Goal: Information Seeking & Learning: Learn about a topic

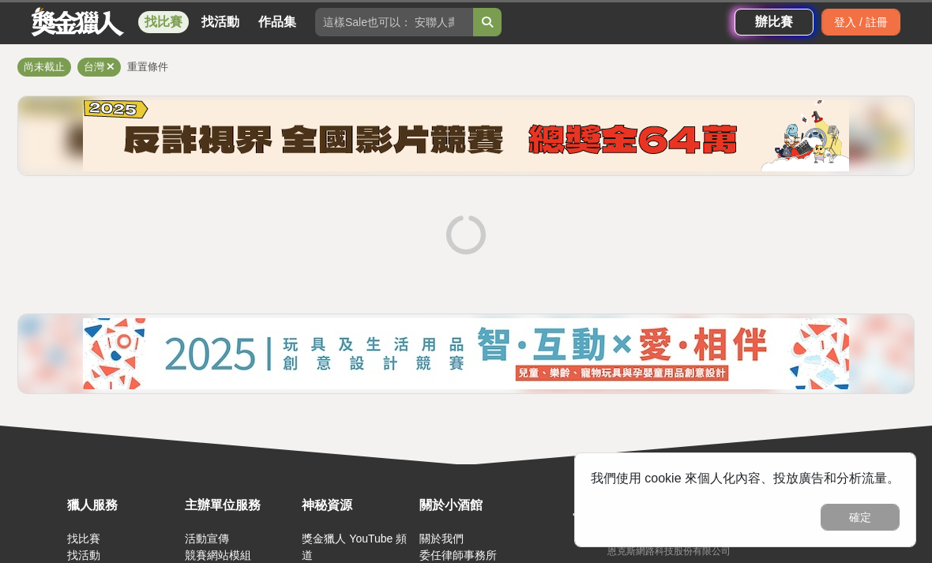
scroll to position [127, 0]
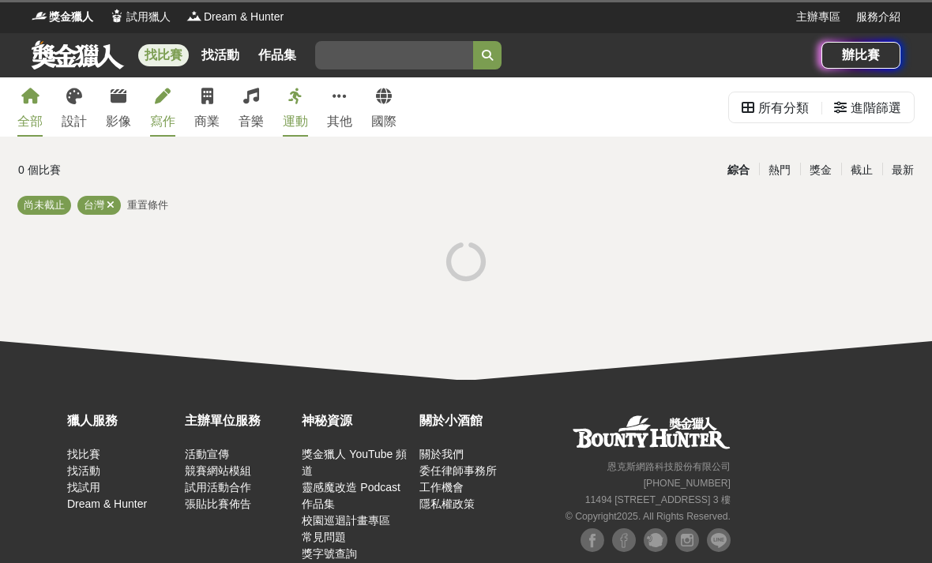
click at [168, 111] on link "寫作" at bounding box center [162, 106] width 25 height 59
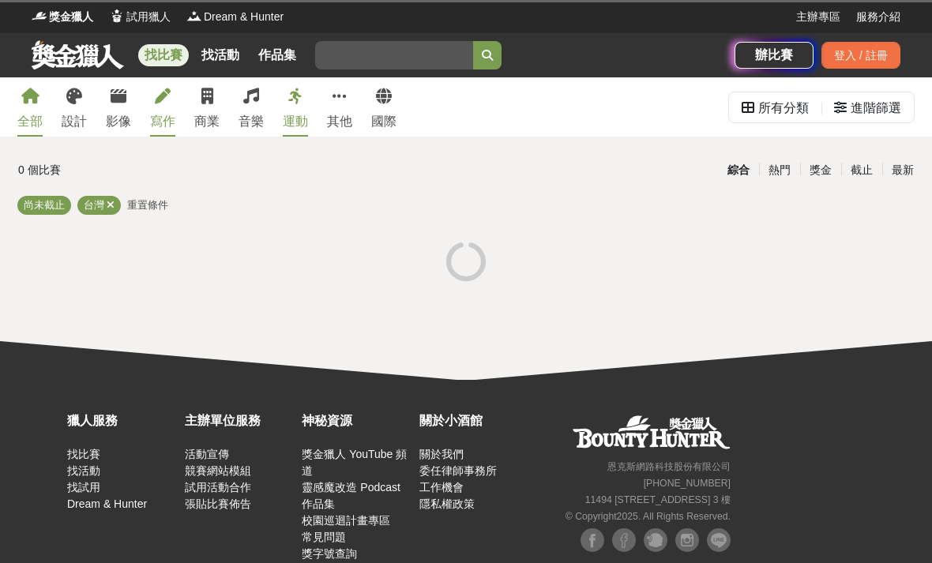
click at [167, 103] on icon at bounding box center [163, 97] width 16 height 16
click at [160, 105] on link "寫作" at bounding box center [162, 106] width 25 height 59
click at [160, 104] on link "寫作" at bounding box center [162, 106] width 25 height 59
click at [170, 107] on link "寫作" at bounding box center [162, 106] width 25 height 59
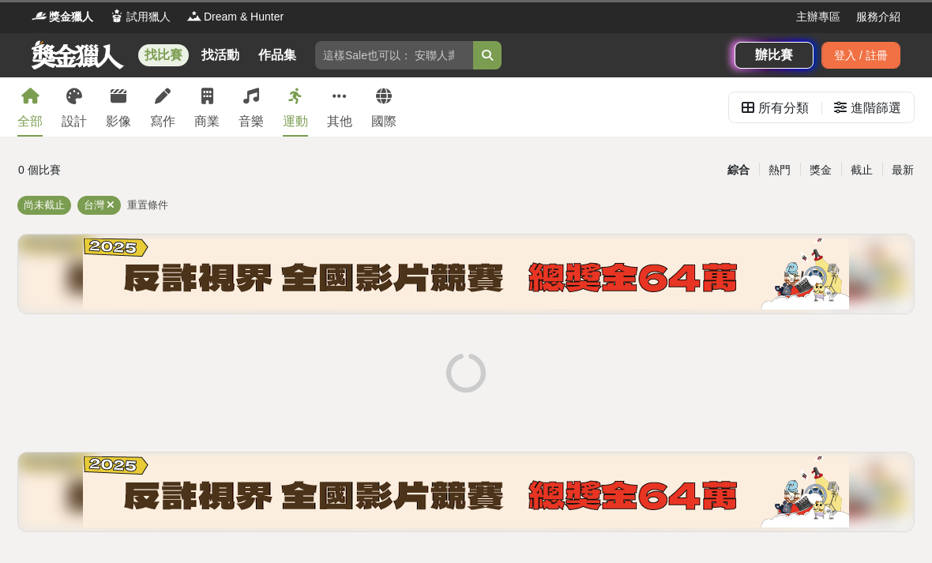
click at [83, 68] on link at bounding box center [78, 55] width 96 height 30
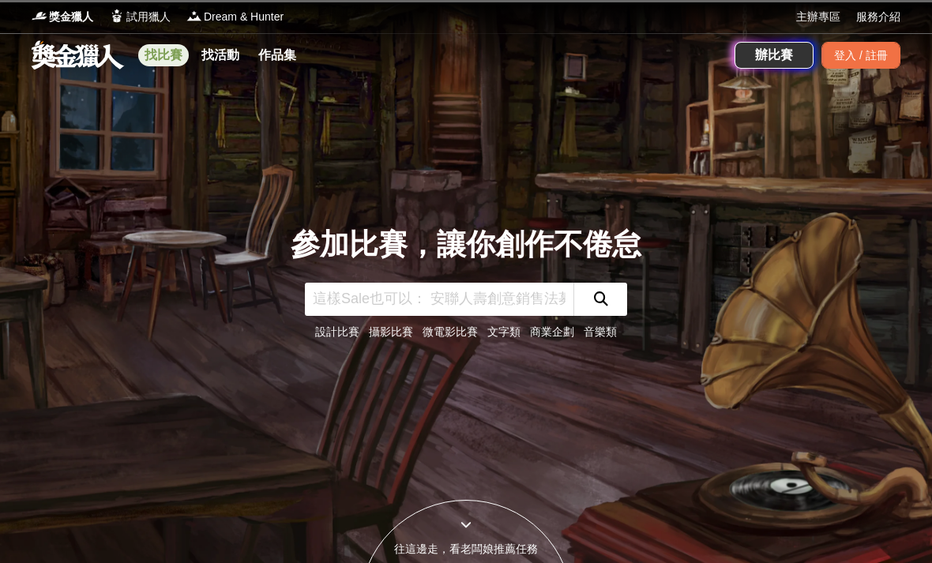
click at [175, 62] on link "找比賽" at bounding box center [163, 55] width 51 height 22
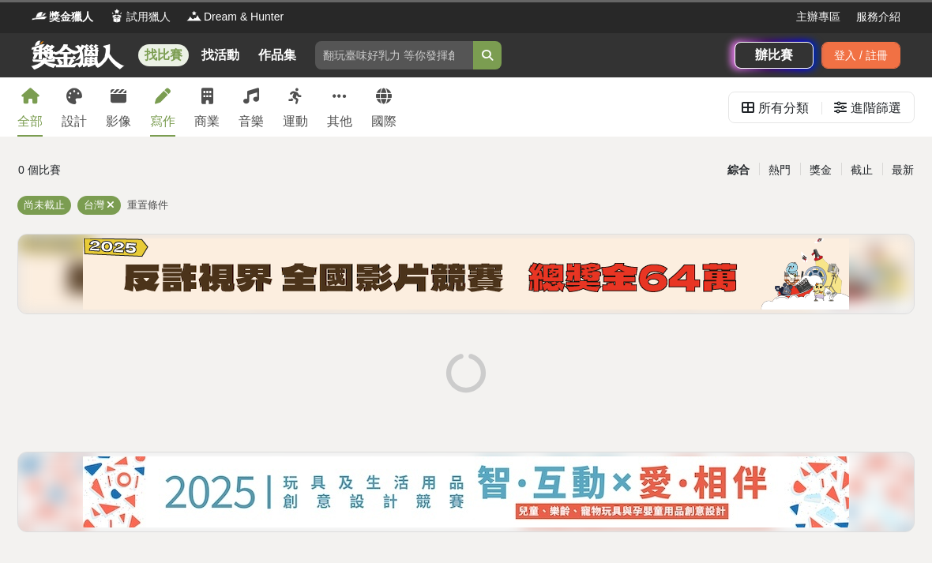
click at [162, 104] on icon at bounding box center [163, 97] width 16 height 16
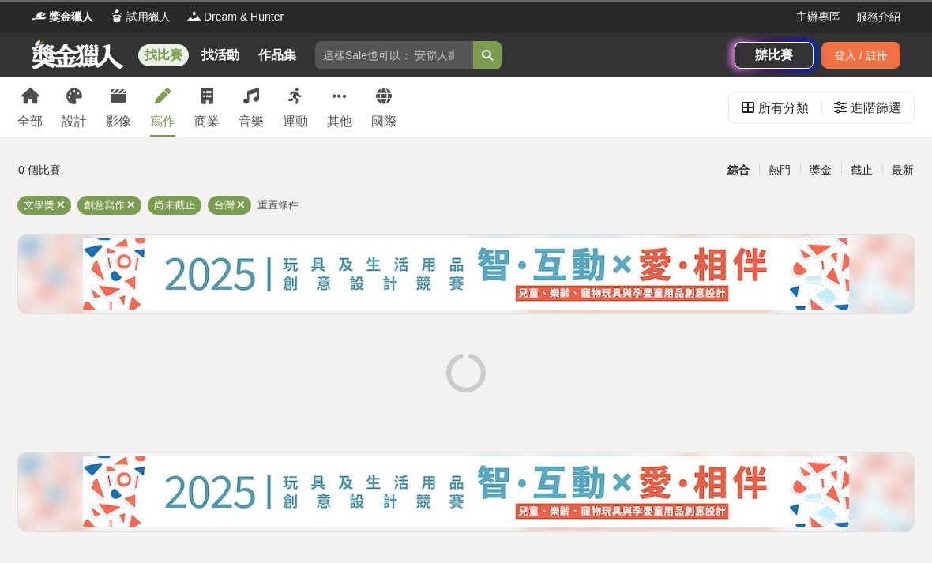
click at [539, 409] on div "0 個比賽 綜合 熱門 獎金 截止 最新 文學獎 創意寫作 尚未截止 台灣 重置條件" at bounding box center [466, 350] width 923 height 389
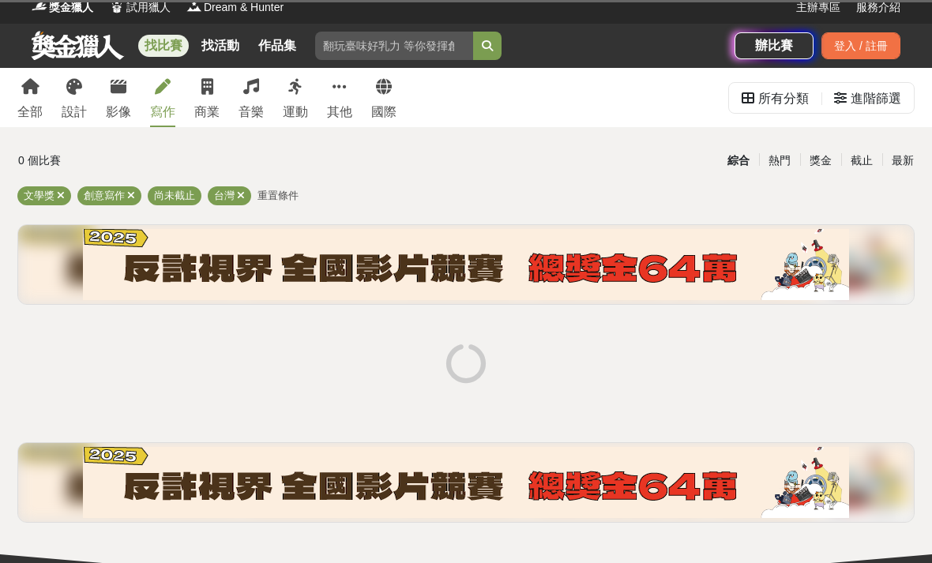
scroll to position [21, 0]
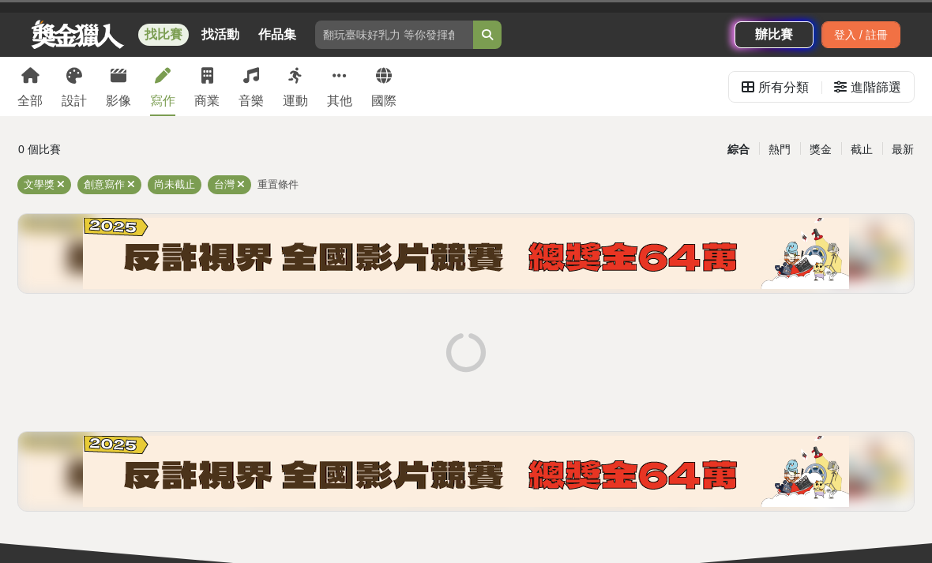
click at [162, 88] on link "寫作" at bounding box center [162, 86] width 25 height 59
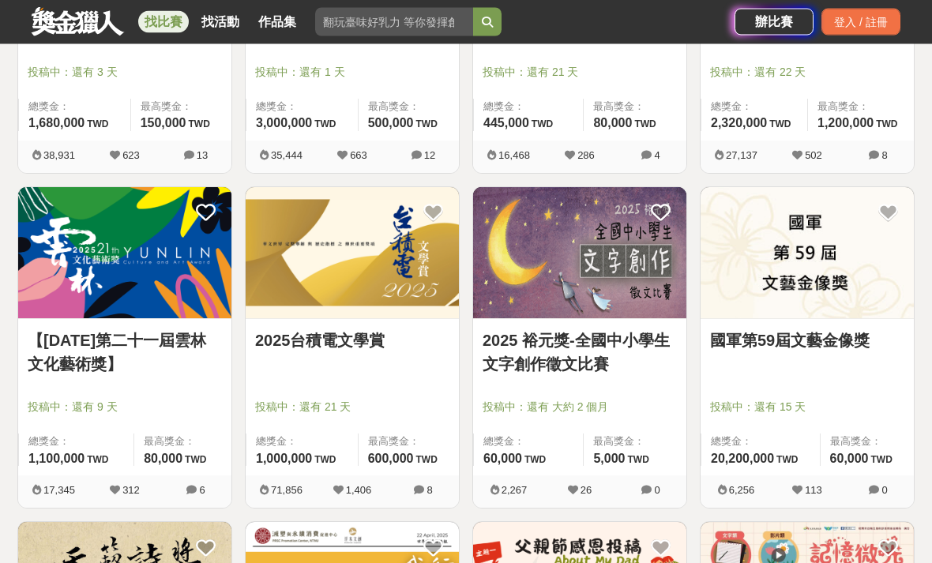
scroll to position [495, 0]
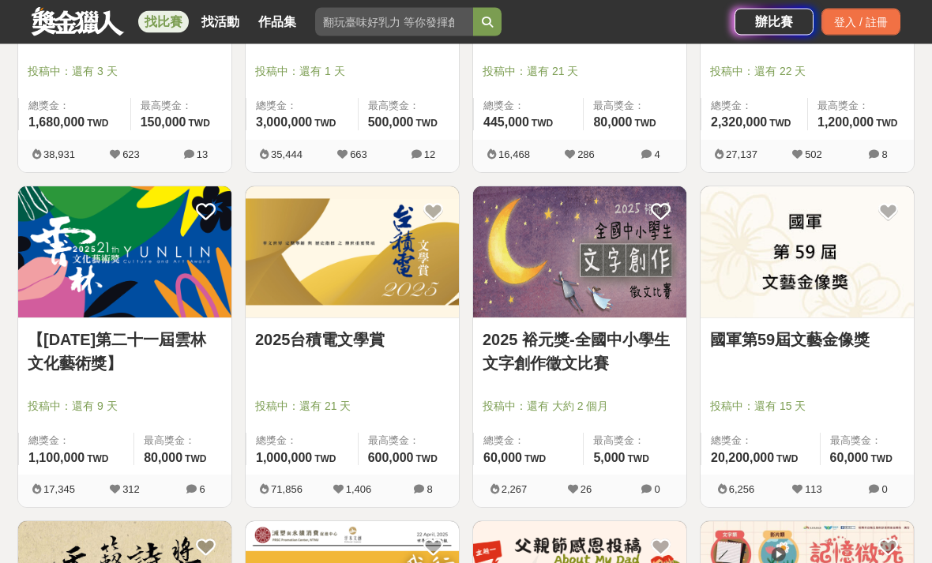
click at [367, 383] on div at bounding box center [357, 384] width 204 height 19
click at [367, 335] on link "2025台積電文學賞" at bounding box center [352, 340] width 194 height 24
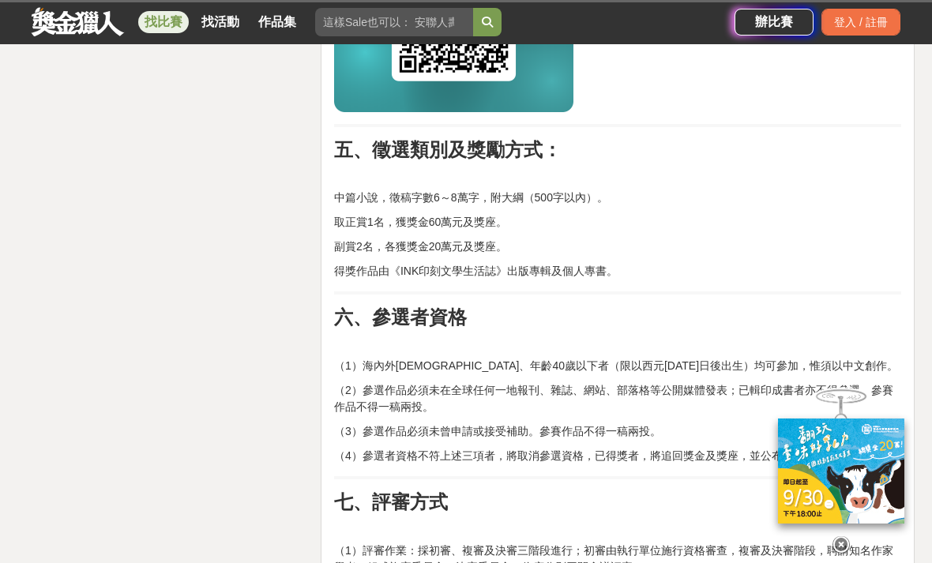
scroll to position [1165, 0]
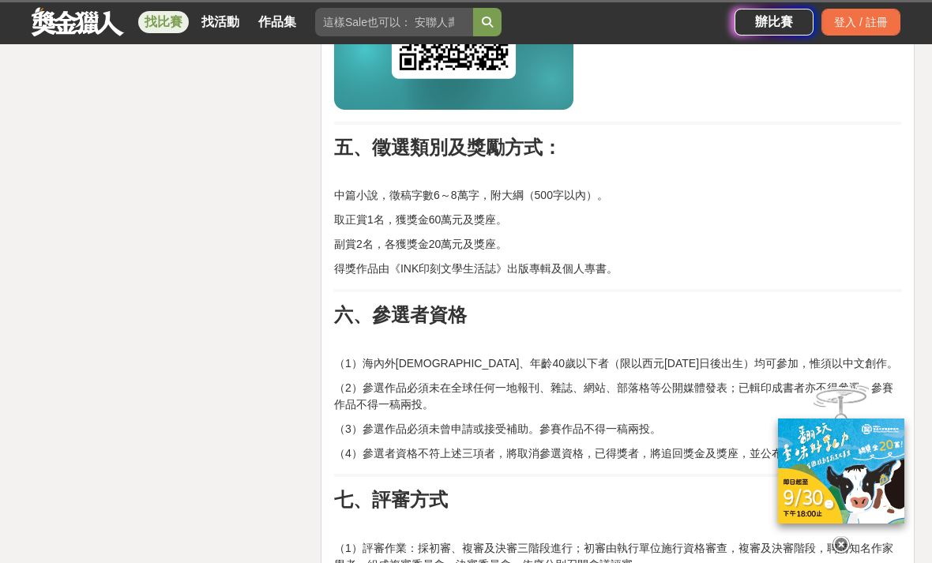
click at [421, 240] on p "副賞2名，各獲獎金20萬元及獎座。" at bounding box center [617, 244] width 567 height 17
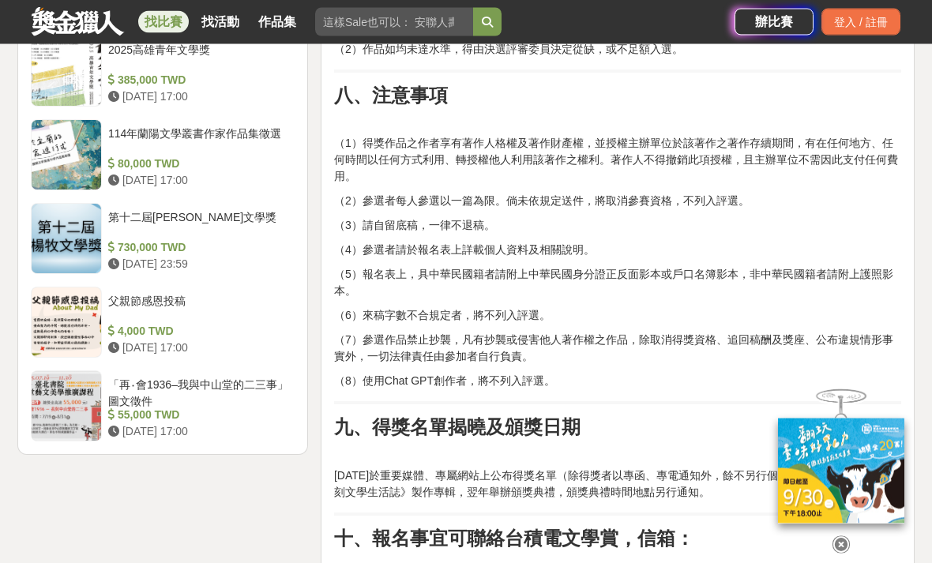
scroll to position [1943, 0]
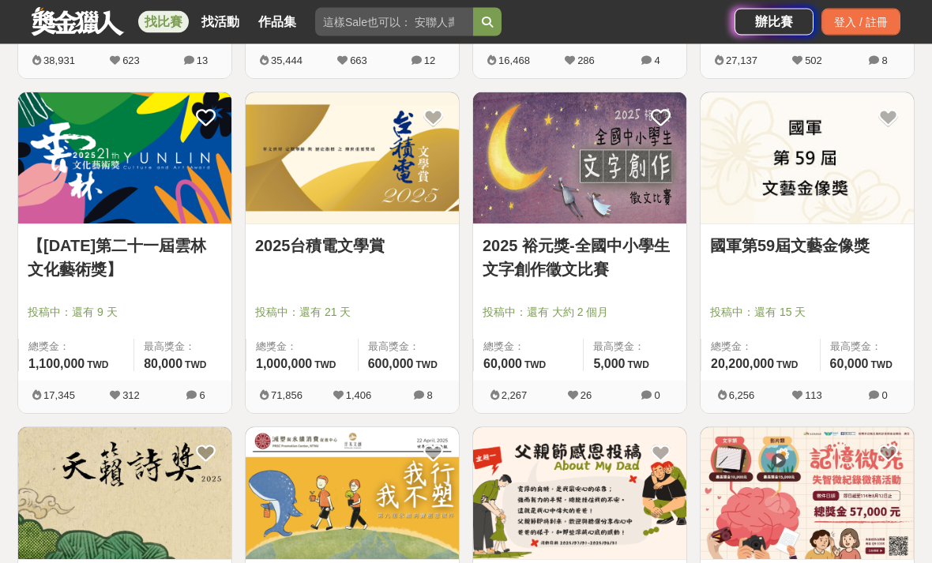
scroll to position [583, 0]
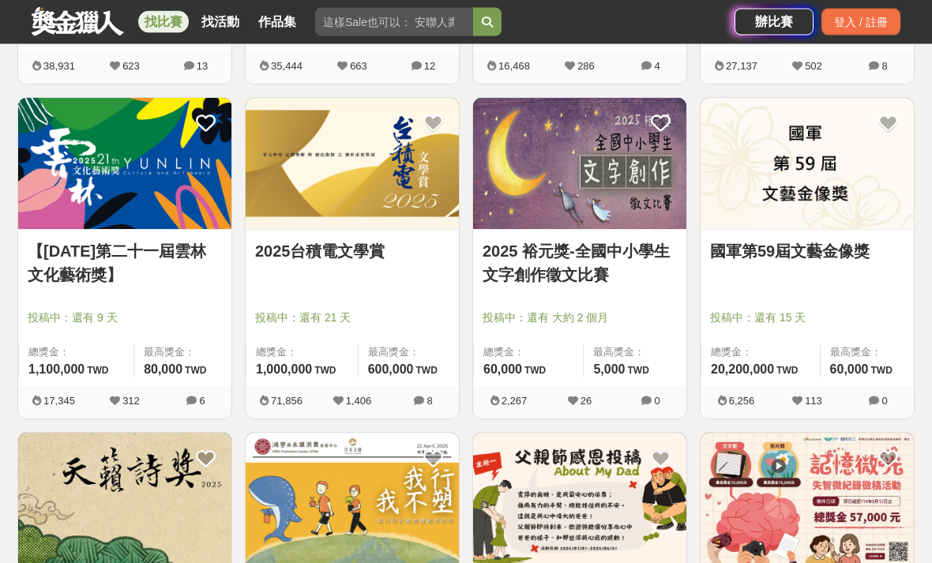
click at [185, 246] on link "【114年第二十一屆雲林文化藝術獎】" at bounding box center [125, 263] width 194 height 47
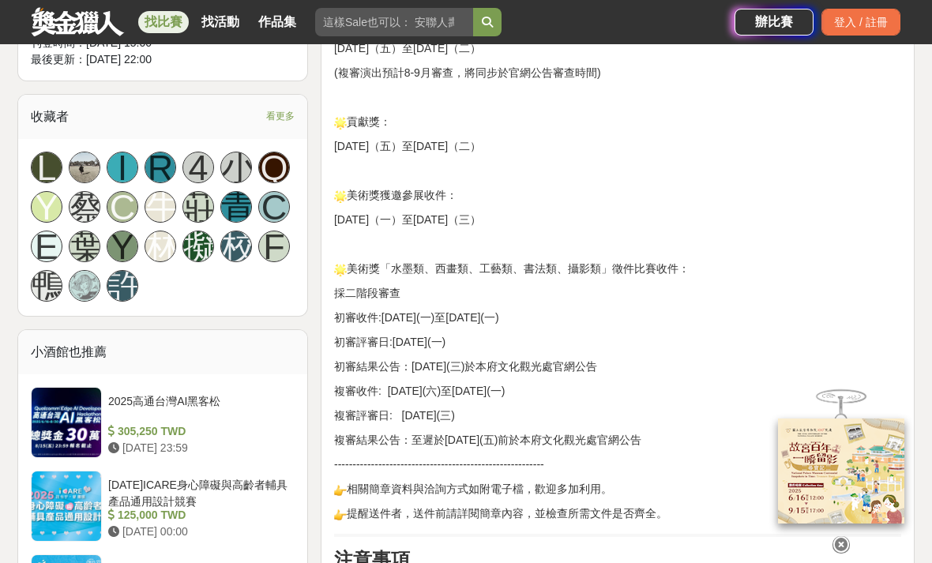
scroll to position [1062, 0]
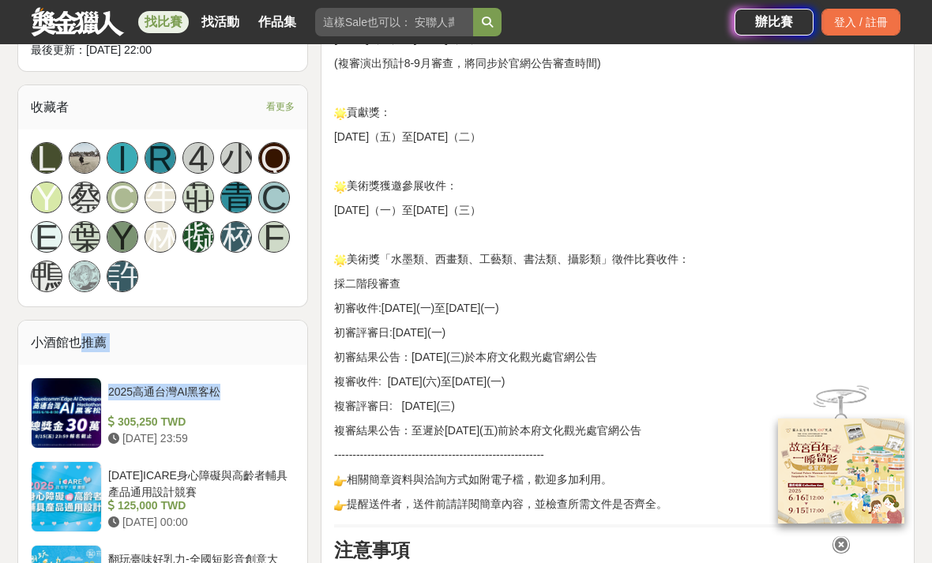
click at [342, 199] on div "前言 114年度「 #第21屆文化藝術獎 」簡章公布並自6/3開始徵件囉 美術獎初審交件日為114年7月7日(一)至7月14日(一) 投件前請注意各獎項徵件日…" at bounding box center [617, 184] width 567 height 1239
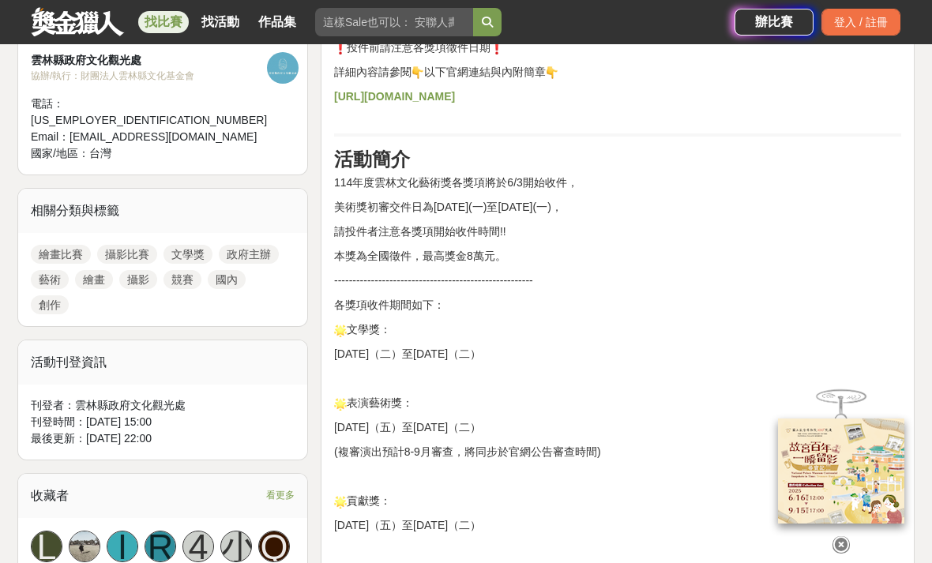
scroll to position [672, 0]
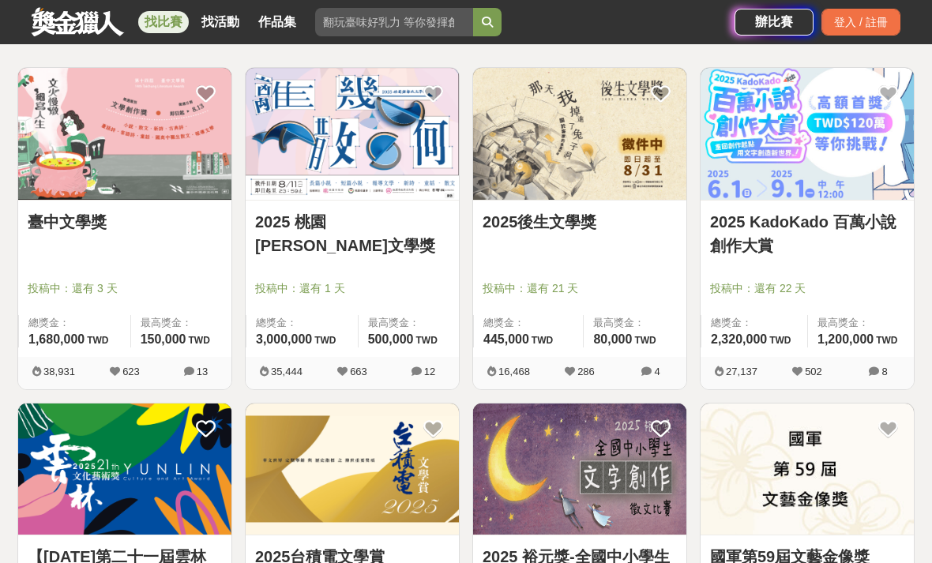
scroll to position [274, 0]
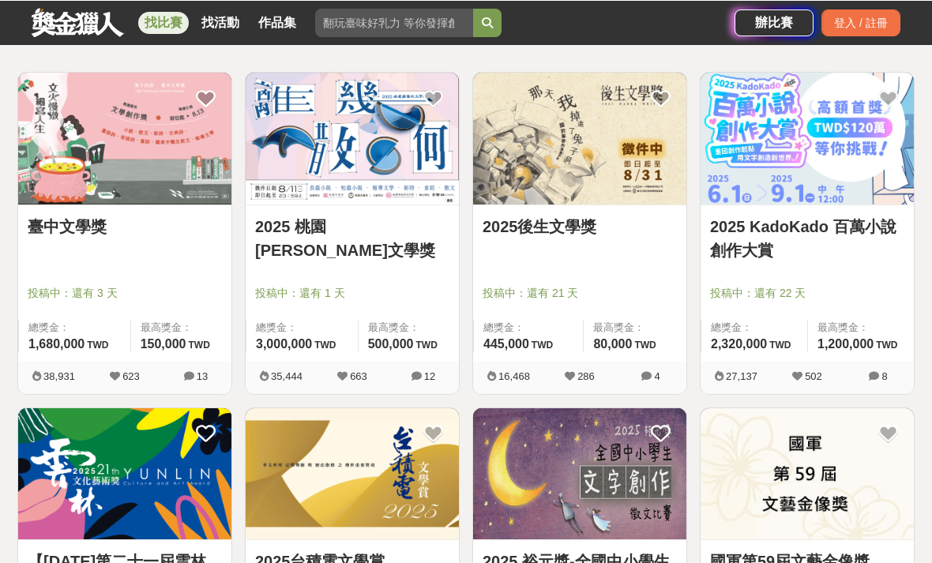
click at [864, 239] on link "2025 KadoKado 百萬小說創作大賞" at bounding box center [807, 237] width 194 height 47
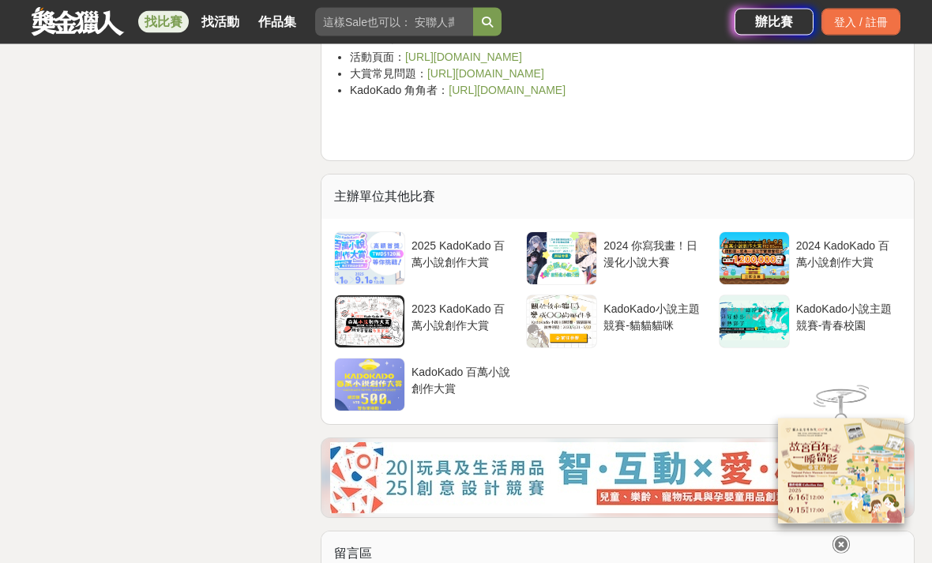
scroll to position [6068, 0]
click at [633, 244] on div "2024 你寫我畫！日漫化小說大賽" at bounding box center [653, 253] width 99 height 30
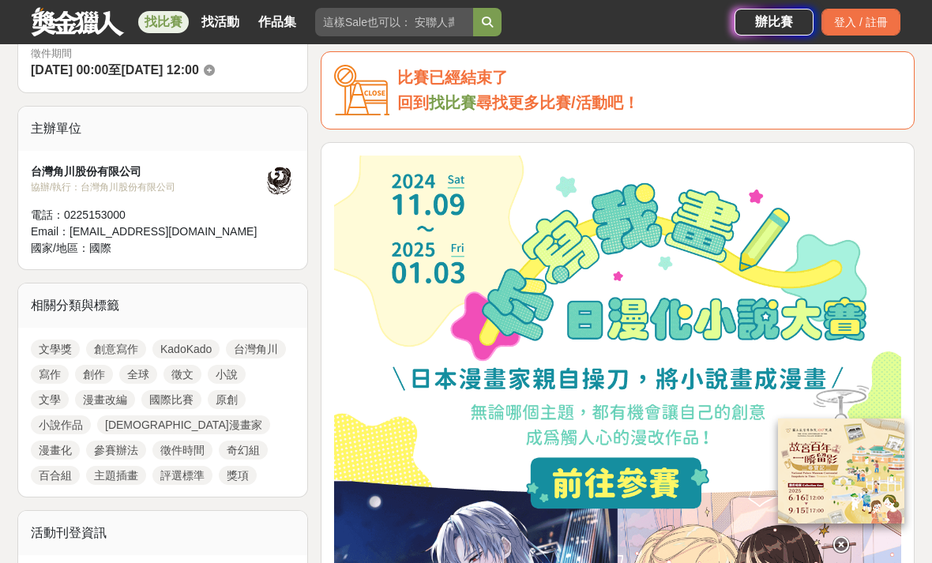
scroll to position [475, 0]
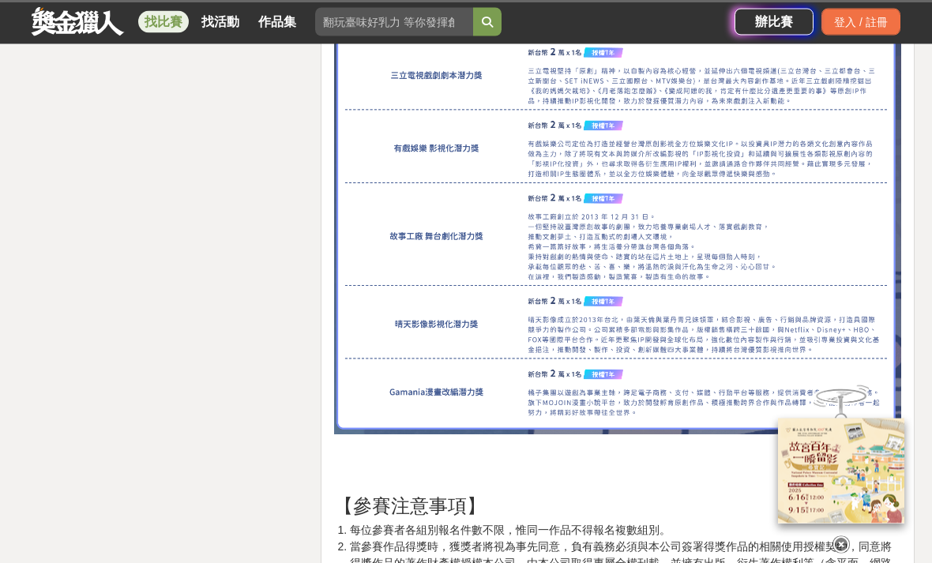
scroll to position [4416, 0]
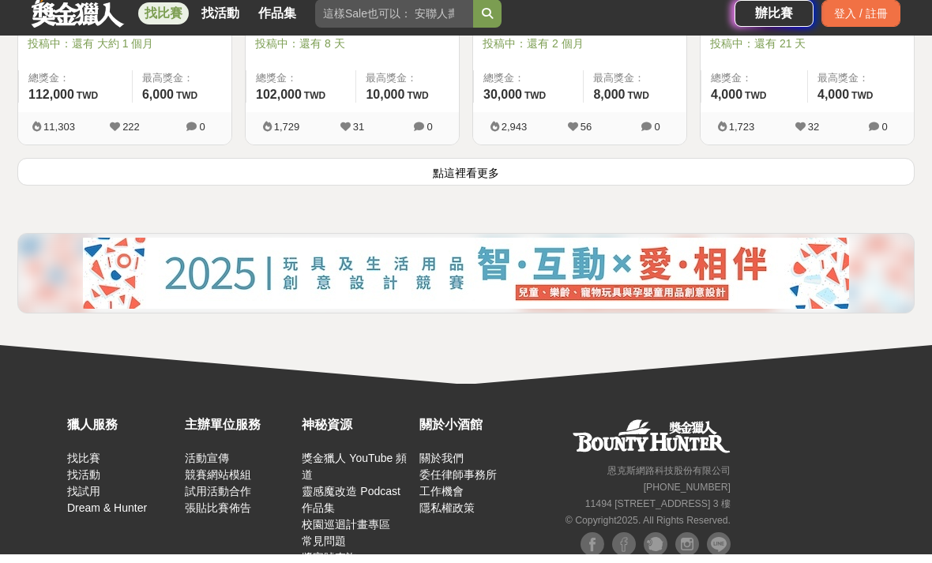
scroll to position [2198, 0]
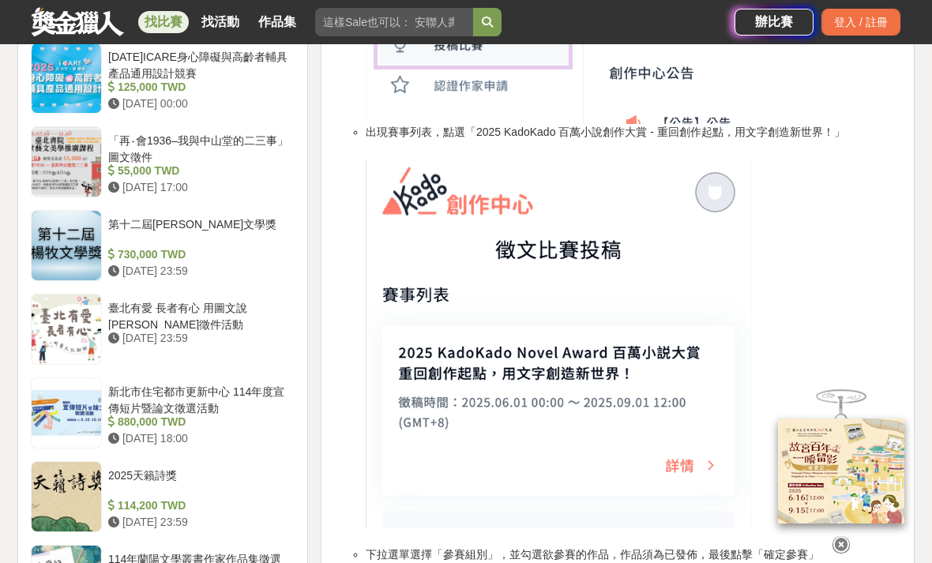
scroll to position [1451, 0]
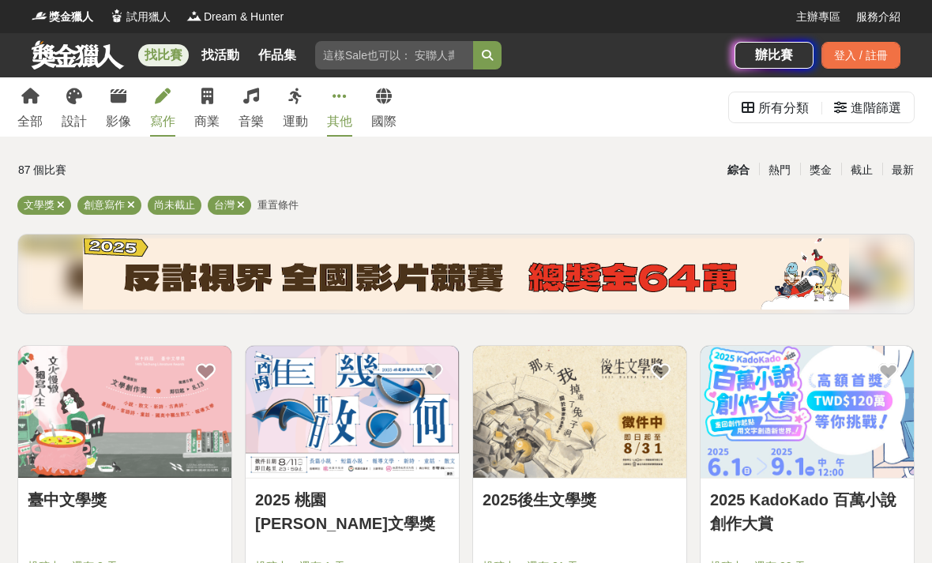
click at [345, 119] on div "其他" at bounding box center [339, 121] width 25 height 19
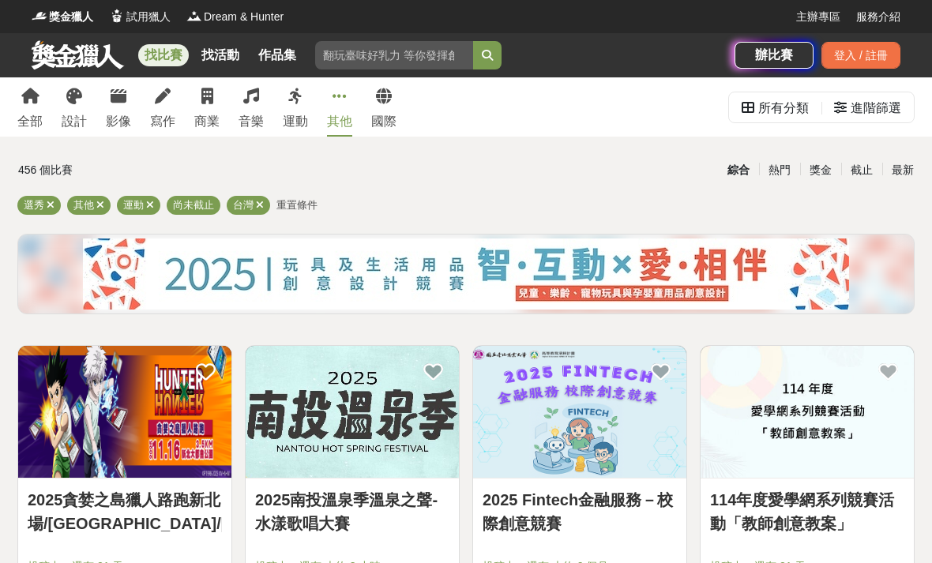
click at [285, 175] on div "456 個比賽" at bounding box center [167, 170] width 298 height 28
click at [149, 209] on icon at bounding box center [150, 205] width 8 height 10
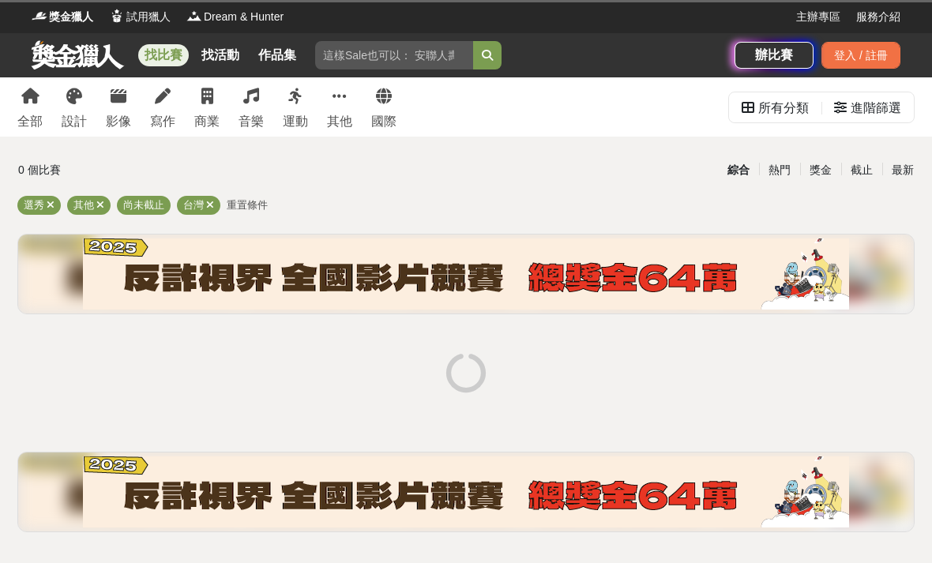
click at [155, 194] on div "0 個比賽 綜合 熱門 獎金 截止 最新 選秀 其他 尚未截止 台灣 重置條件" at bounding box center [466, 350] width 923 height 389
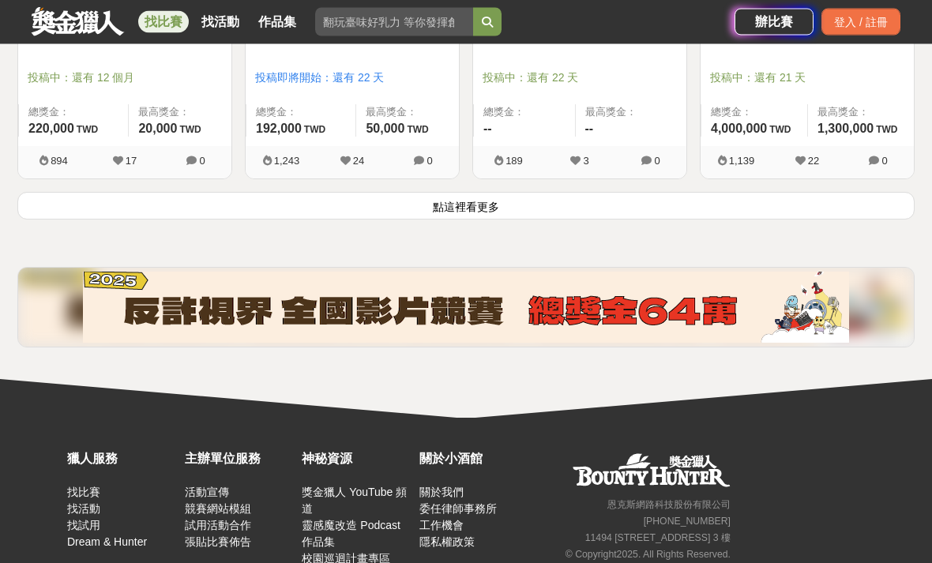
scroll to position [2167, 0]
click at [588, 210] on button "點這裡看更多" at bounding box center [466, 206] width 898 height 28
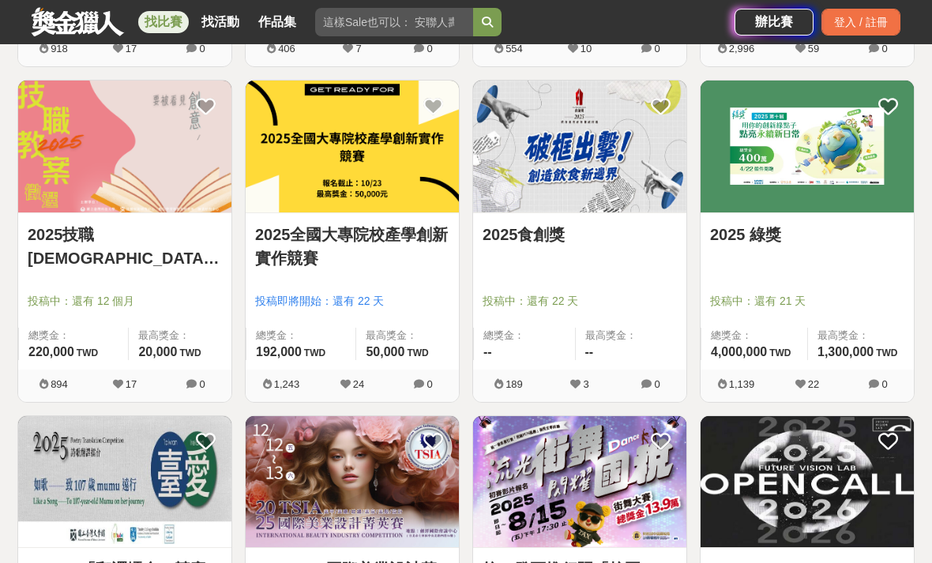
scroll to position [1950, 0]
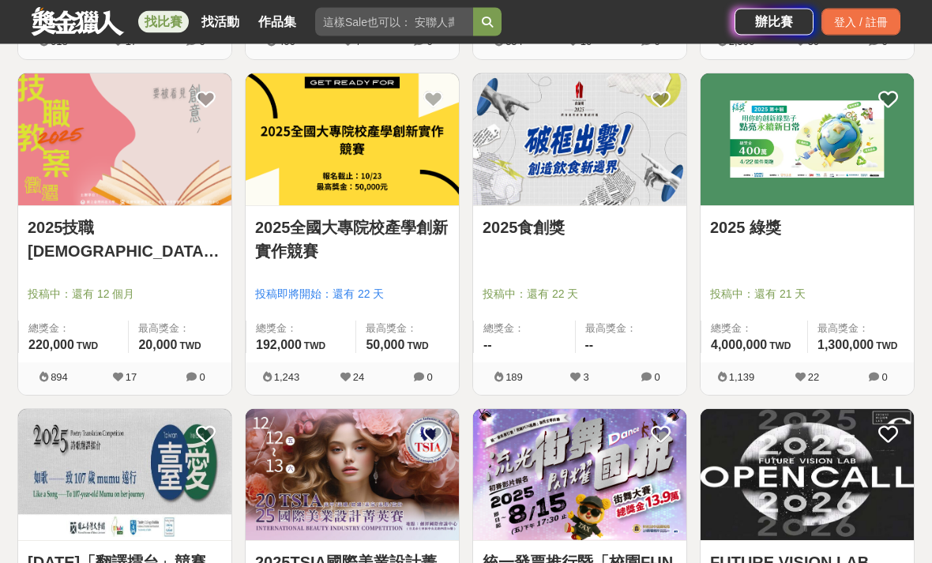
click at [752, 228] on link "2025 綠獎" at bounding box center [807, 229] width 194 height 24
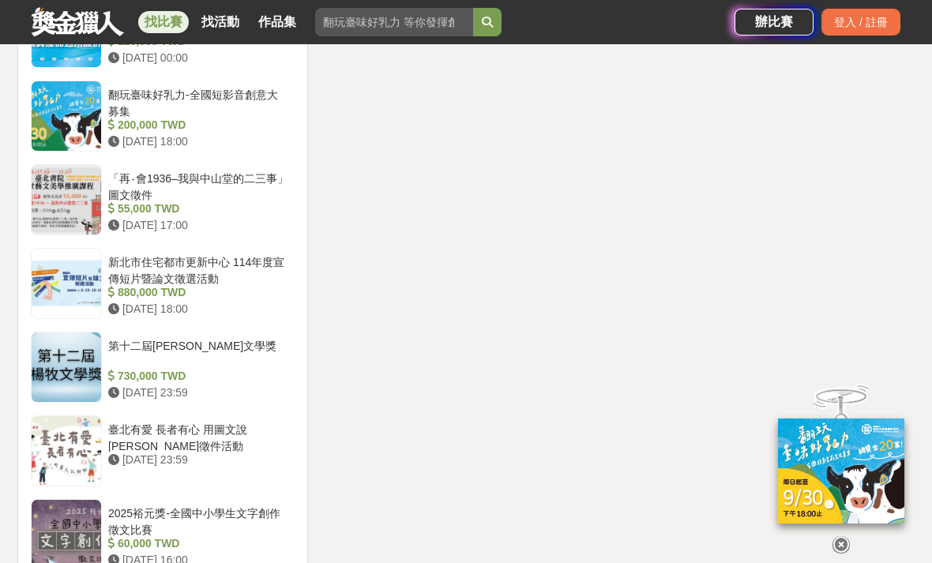
scroll to position [1426, 0]
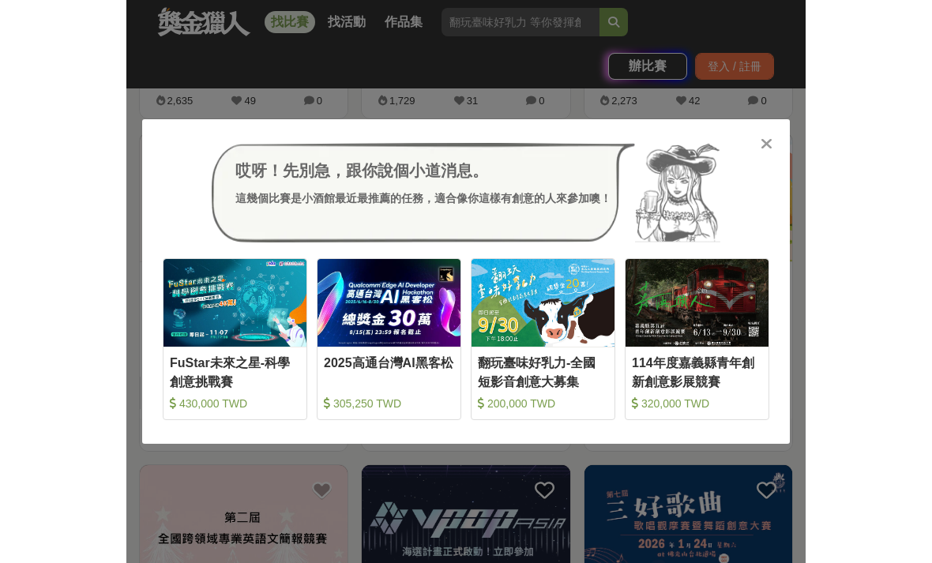
scroll to position [1574, 0]
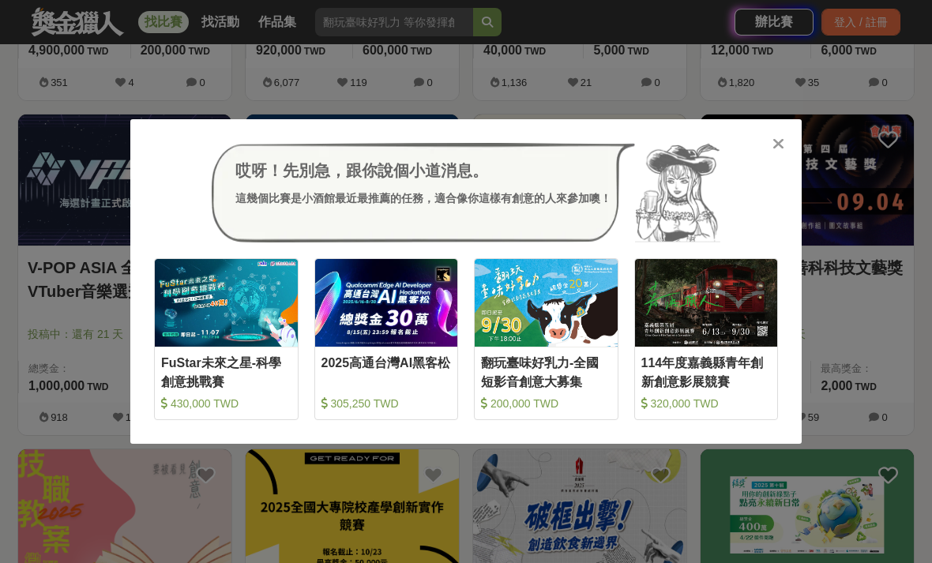
click at [752, 156] on div "哎呀！先別急，跟你說個小道消息。 這幾個比賽是小酒館最近最推薦的任務，適合像你這樣有創意的人來參加噢！" at bounding box center [466, 193] width 624 height 100
click at [770, 149] on div at bounding box center [778, 143] width 16 height 16
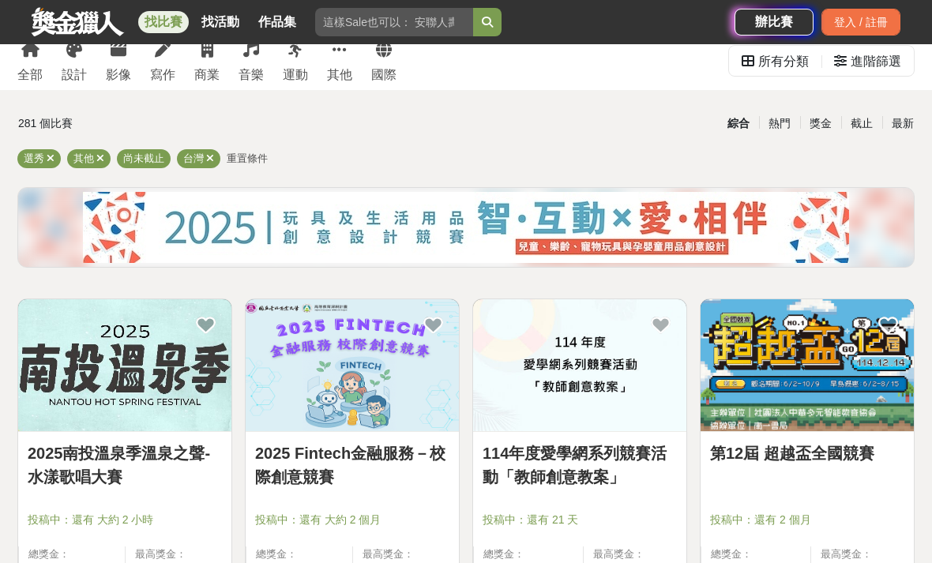
scroll to position [45, 0]
